Goal: Task Accomplishment & Management: Manage account settings

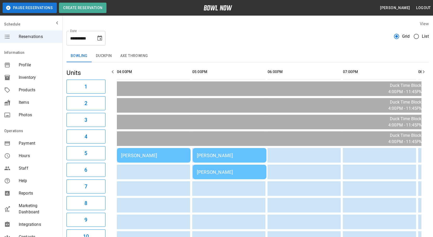
click at [153, 155] on div "[PERSON_NAME]" at bounding box center [153, 154] width 65 height 5
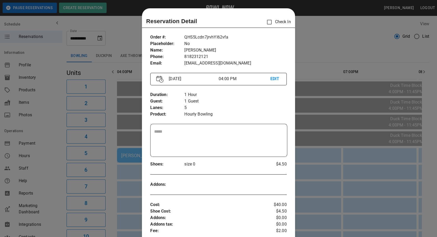
click at [138, 181] on div at bounding box center [218, 118] width 437 height 237
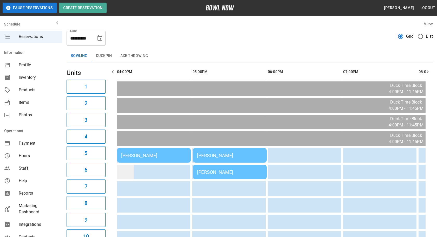
click at [126, 174] on td "sticky table" at bounding box center [125, 171] width 17 height 15
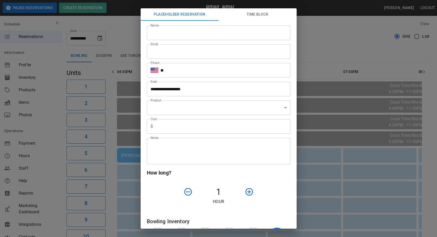
click at [336, 159] on div "**********" at bounding box center [218, 118] width 437 height 237
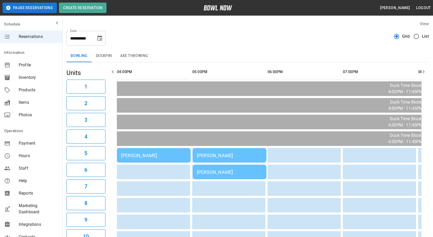
click at [218, 156] on div "[PERSON_NAME]" at bounding box center [229, 154] width 65 height 5
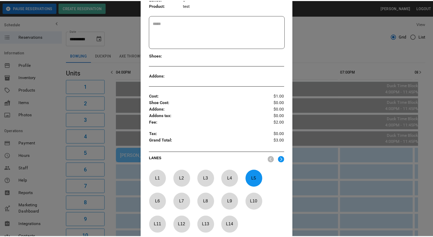
scroll to position [118, 0]
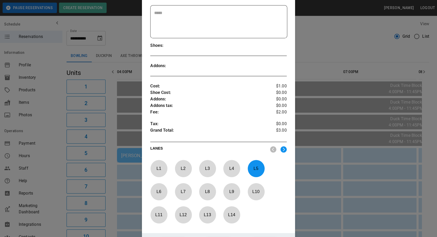
click at [331, 176] on div at bounding box center [218, 118] width 437 height 237
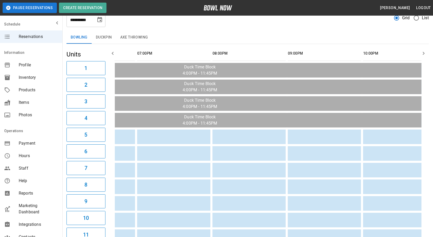
scroll to position [0, 0]
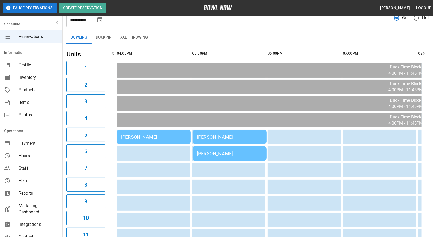
click at [102, 32] on button "Duckpin" at bounding box center [104, 37] width 24 height 12
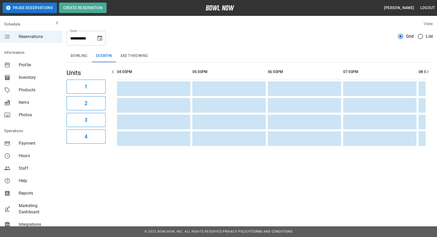
scroll to position [0, 91]
click at [131, 60] on button "Axe Throwing" at bounding box center [134, 56] width 36 height 12
click at [78, 59] on button "Bowling" at bounding box center [78, 56] width 25 height 12
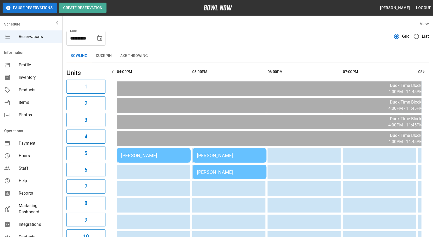
click at [164, 160] on td "[PERSON_NAME]" at bounding box center [154, 155] width 74 height 15
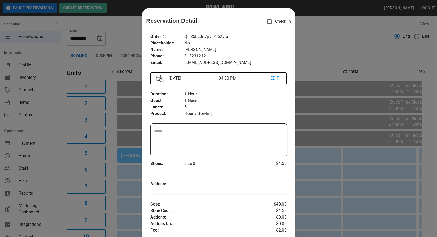
scroll to position [0, 0]
click at [322, 164] on div at bounding box center [218, 118] width 437 height 237
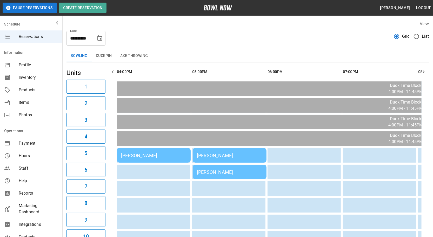
click at [212, 152] on div "[PERSON_NAME]" at bounding box center [229, 154] width 65 height 5
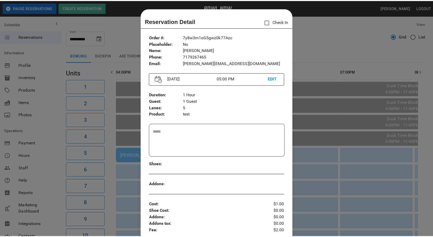
scroll to position [8, 0]
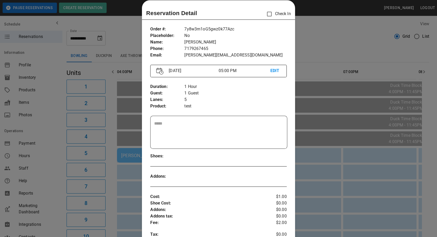
click at [274, 13] on p "Check In" at bounding box center [277, 14] width 27 height 11
click at [313, 43] on div at bounding box center [218, 118] width 437 height 237
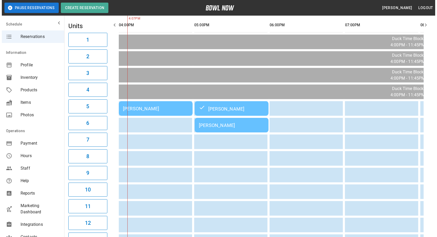
scroll to position [47, 0]
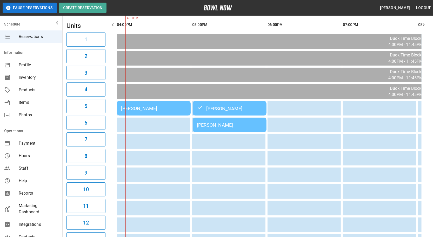
click at [210, 123] on div "[PERSON_NAME]" at bounding box center [229, 124] width 65 height 5
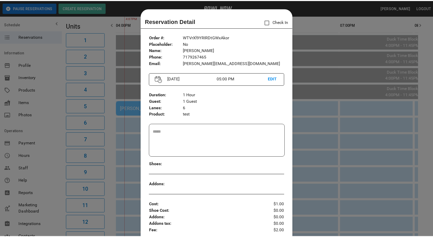
scroll to position [8, 0]
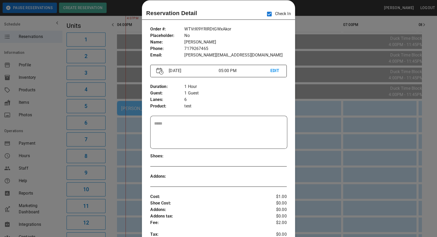
click at [329, 142] on div at bounding box center [218, 118] width 437 height 237
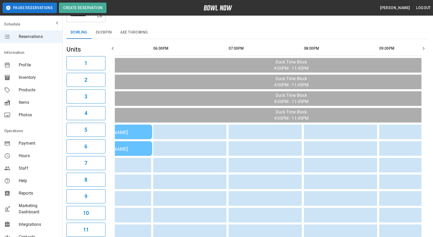
scroll to position [0, 287]
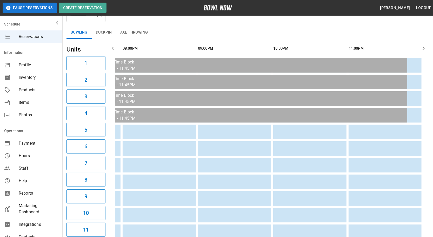
drag, startPoint x: 183, startPoint y: 175, endPoint x: 270, endPoint y: 172, distance: 86.5
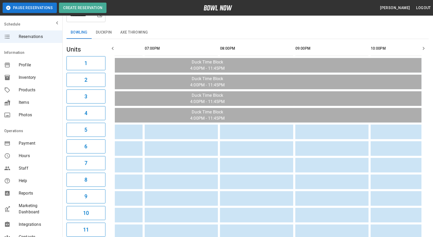
scroll to position [0, 0]
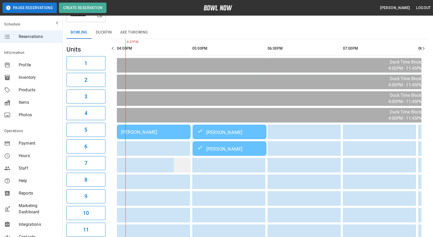
drag, startPoint x: 301, startPoint y: 168, endPoint x: 182, endPoint y: 159, distance: 119.8
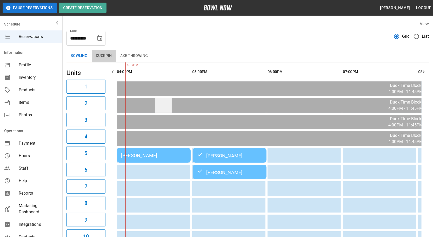
drag, startPoint x: 103, startPoint y: 55, endPoint x: 159, endPoint y: 106, distance: 76.1
click at [103, 55] on button "Duckpin" at bounding box center [104, 56] width 24 height 12
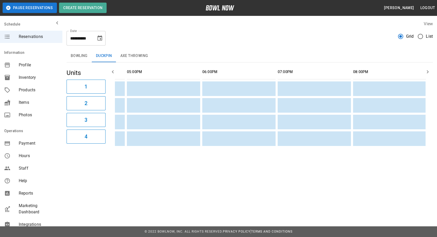
scroll to position [0, 292]
drag, startPoint x: 246, startPoint y: 125, endPoint x: 360, endPoint y: 112, distance: 114.7
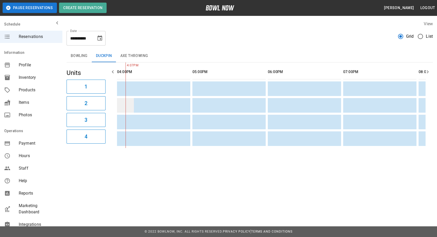
drag, startPoint x: 345, startPoint y: 112, endPoint x: 132, endPoint y: 99, distance: 212.8
click at [75, 55] on button "Bowling" at bounding box center [78, 56] width 25 height 12
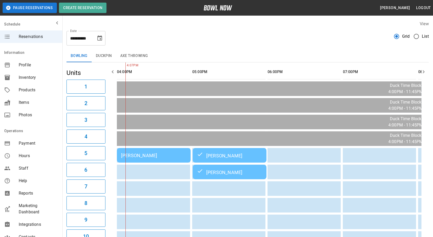
drag, startPoint x: 273, startPoint y: 39, endPoint x: 271, endPoint y: 47, distance: 7.9
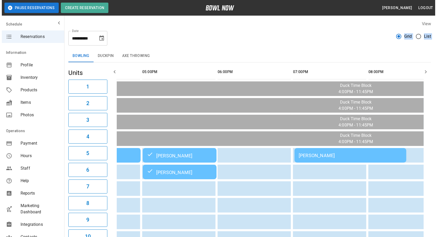
scroll to position [0, 54]
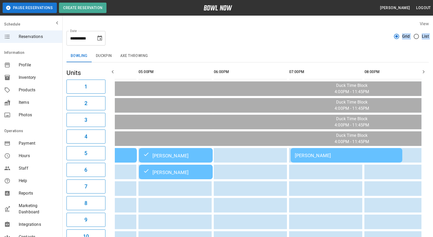
click at [310, 158] on td "[PERSON_NAME]" at bounding box center [347, 155] width 112 height 15
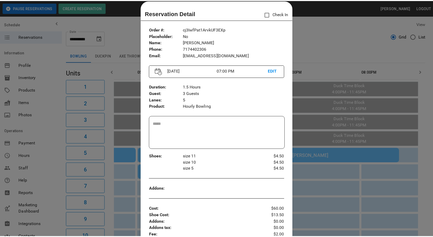
scroll to position [8, 0]
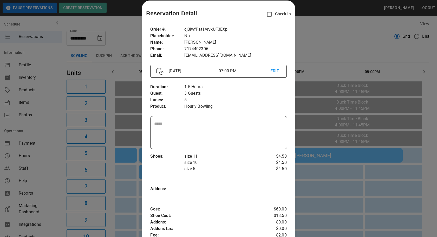
click at [322, 198] on div at bounding box center [218, 118] width 437 height 237
